Goal: Navigation & Orientation: Find specific page/section

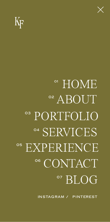
scroll to position [35, 0]
click at [87, 131] on h2 "Services" at bounding box center [61, 132] width 73 height 12
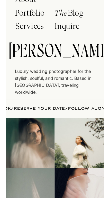
scroll to position [3001, 0]
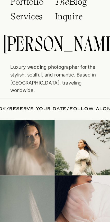
click at [17, 19] on p "Services" at bounding box center [28, 18] width 36 height 12
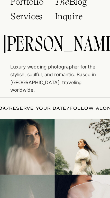
click at [18, 20] on p "Services" at bounding box center [28, 18] width 36 height 12
click at [17, 19] on p "Services" at bounding box center [28, 18] width 36 height 12
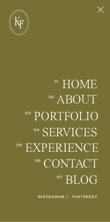
scroll to position [50, 0]
click at [88, 117] on h2 "Portfolio" at bounding box center [65, 116] width 63 height 12
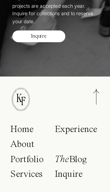
scroll to position [2579, 0]
